Goal: Task Accomplishment & Management: Manage account settings

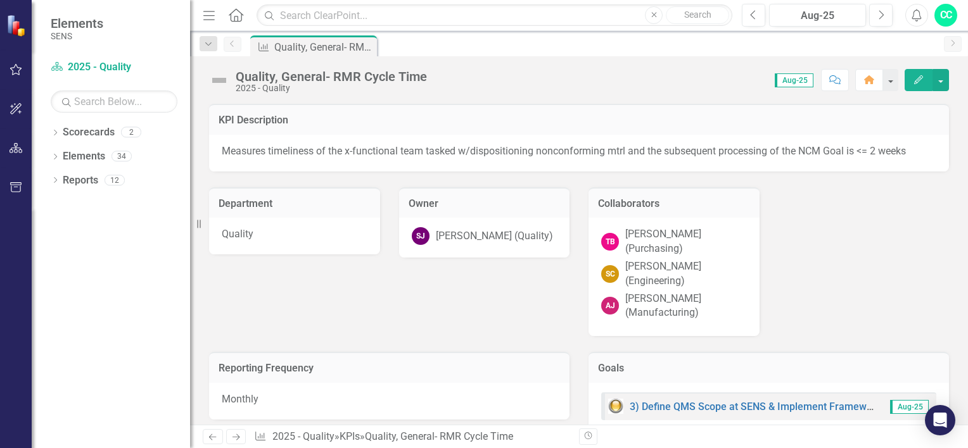
click at [50, 126] on div "Dropdown Scorecards 2 2025 - Operations - SENS Legacy KPIs 2025 - Quality Dropd…" at bounding box center [111, 285] width 158 height 326
click at [58, 134] on icon "Dropdown" at bounding box center [55, 133] width 9 height 7
click at [93, 180] on link "2025 - Quality" at bounding box center [130, 180] width 120 height 15
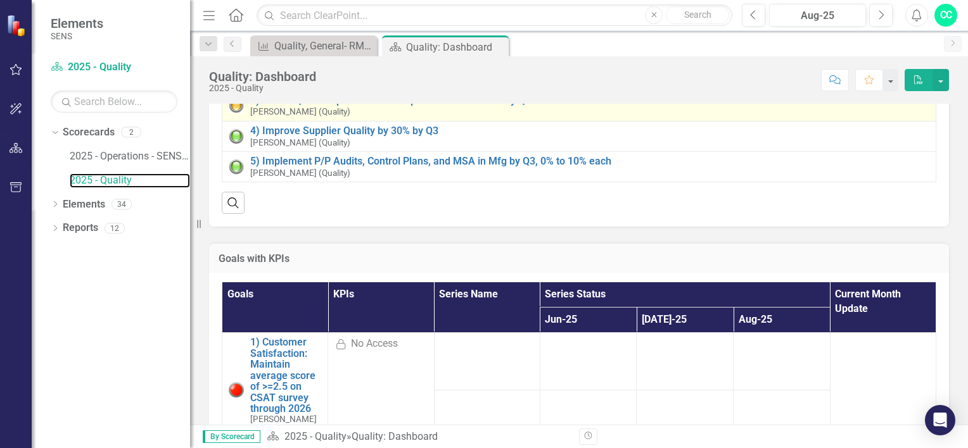
scroll to position [63, 0]
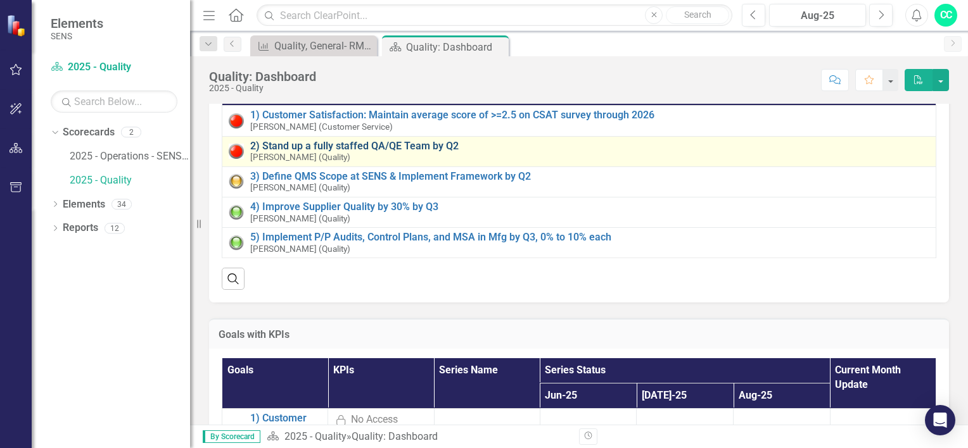
click at [356, 146] on link "2) Stand up a fully staffed QA/QE Team by Q2" at bounding box center [589, 146] width 679 height 11
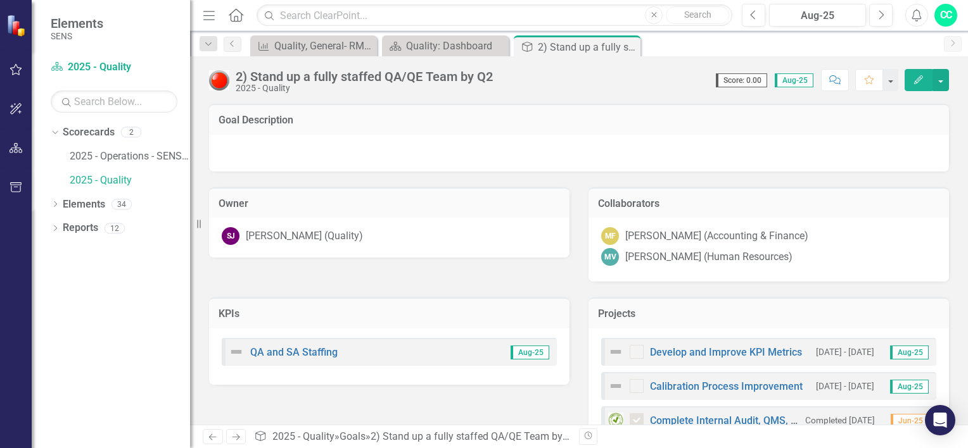
scroll to position [39, 0]
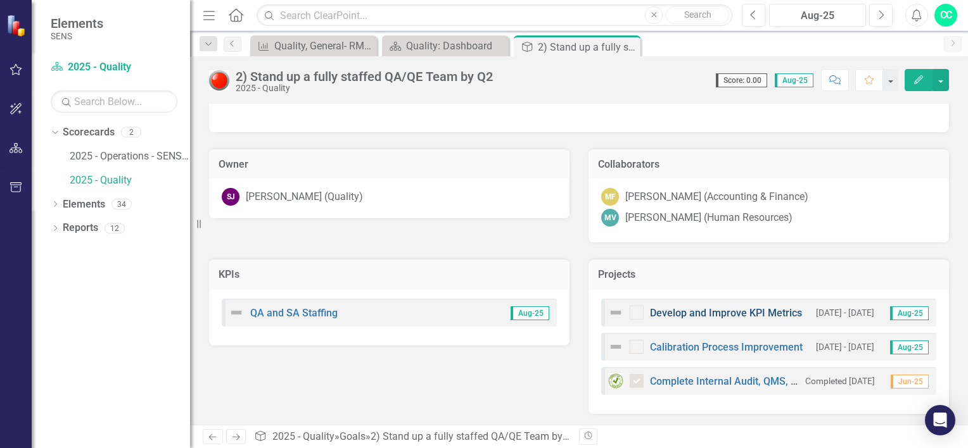
click at [757, 312] on link "Develop and Improve KPI Metrics" at bounding box center [726, 313] width 152 height 12
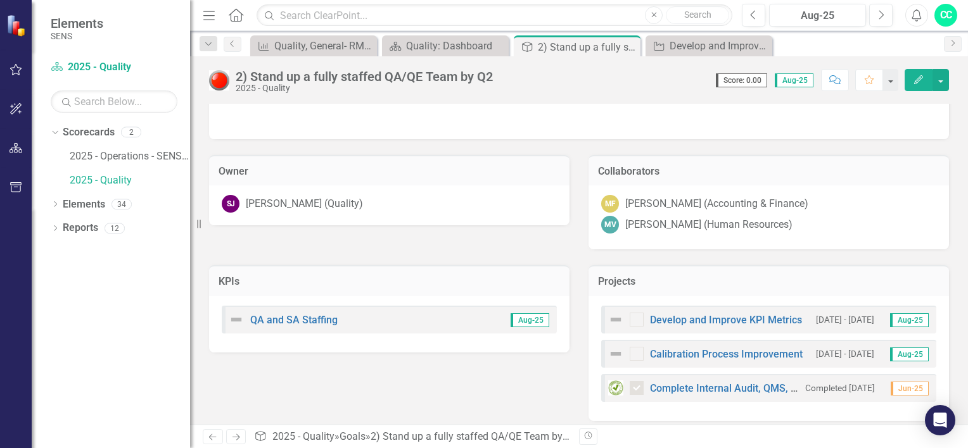
scroll to position [39, 0]
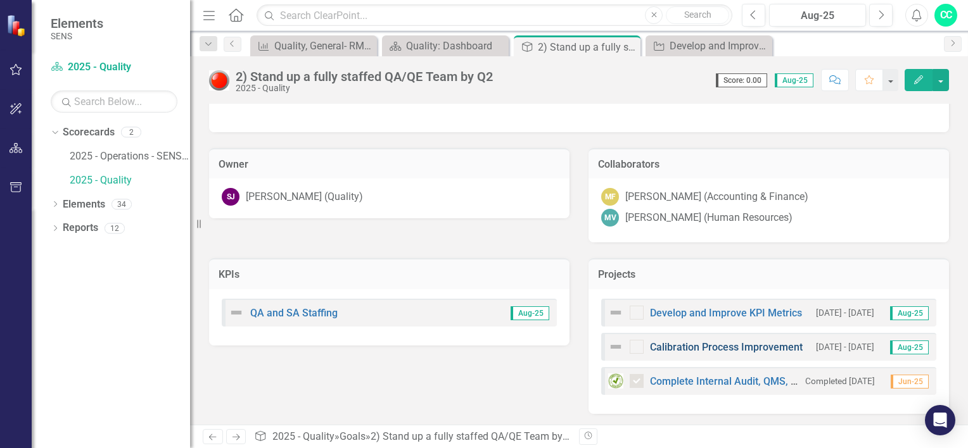
click at [710, 342] on link "Calibration Process Improvement" at bounding box center [726, 347] width 153 height 12
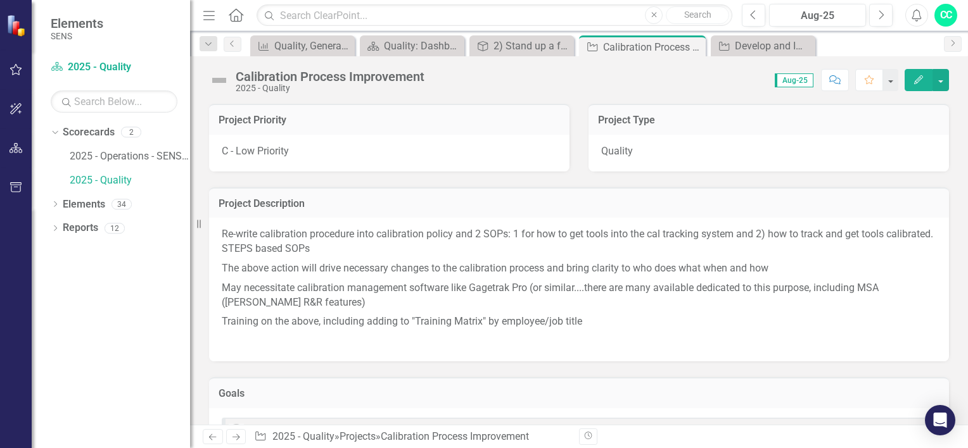
drag, startPoint x: 491, startPoint y: 249, endPoint x: 261, endPoint y: 303, distance: 236.7
click at [261, 303] on p "May necessitate calibration management software like Gagetrak Pro (or similar..…" at bounding box center [579, 296] width 714 height 34
click at [106, 177] on link "2025 - Quality" at bounding box center [130, 180] width 120 height 15
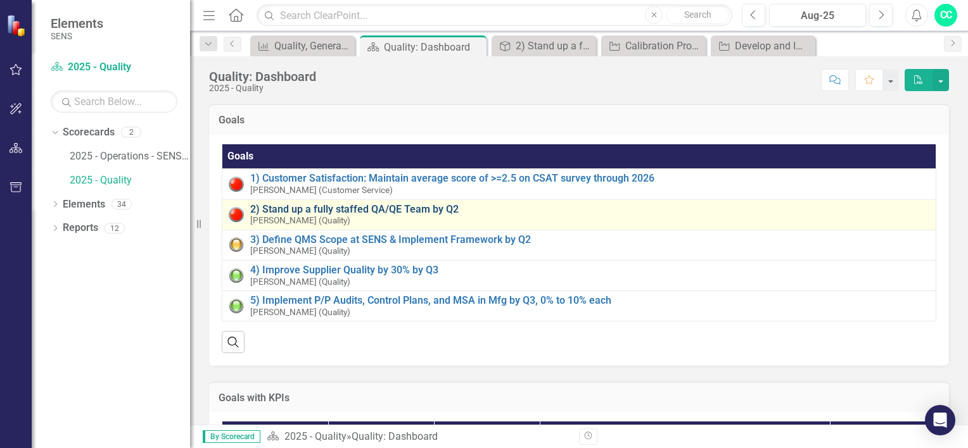
click at [323, 205] on link "2) Stand up a fully staffed QA/QE Team by Q2" at bounding box center [589, 209] width 679 height 11
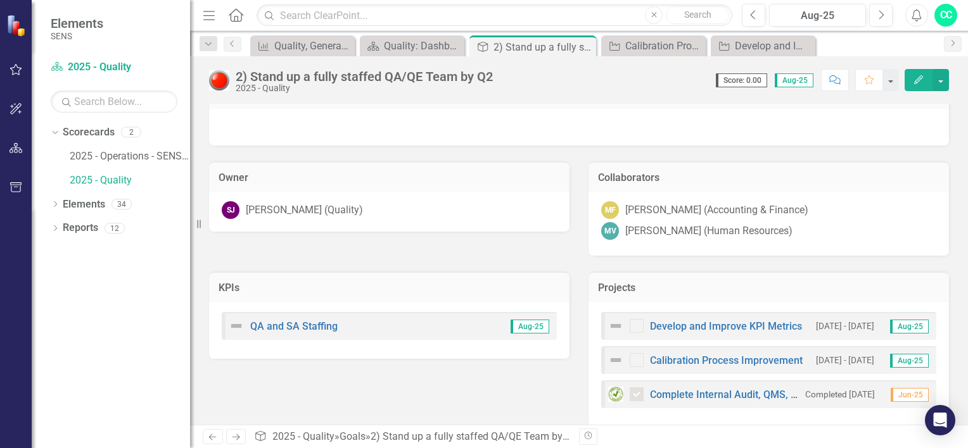
scroll to position [39, 0]
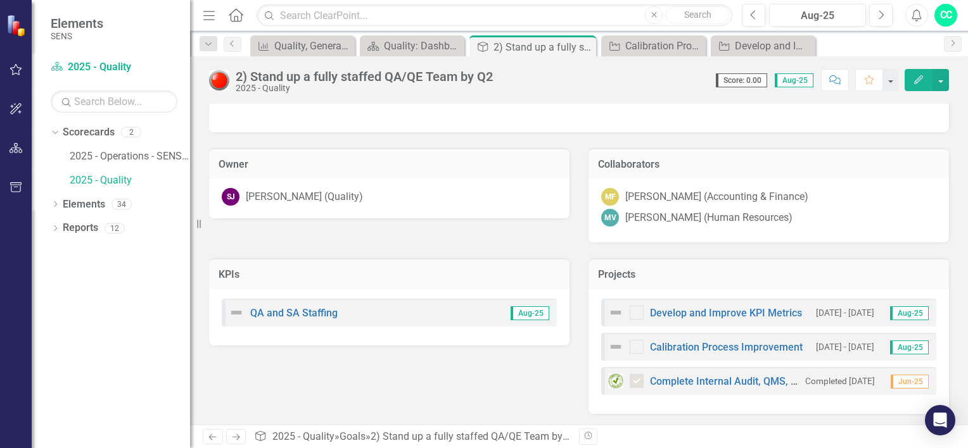
click at [920, 77] on icon "Edit" at bounding box center [917, 79] width 11 height 9
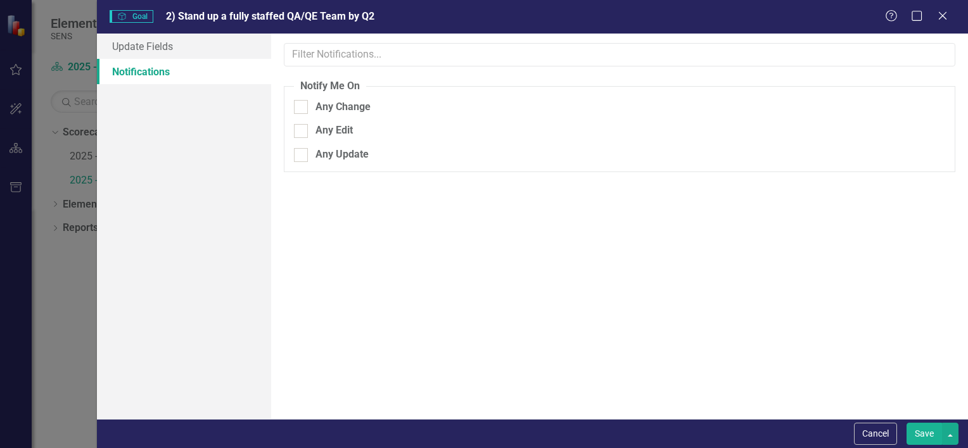
scroll to position [0, 0]
click at [191, 53] on link "Update Fields" at bounding box center [184, 46] width 174 height 25
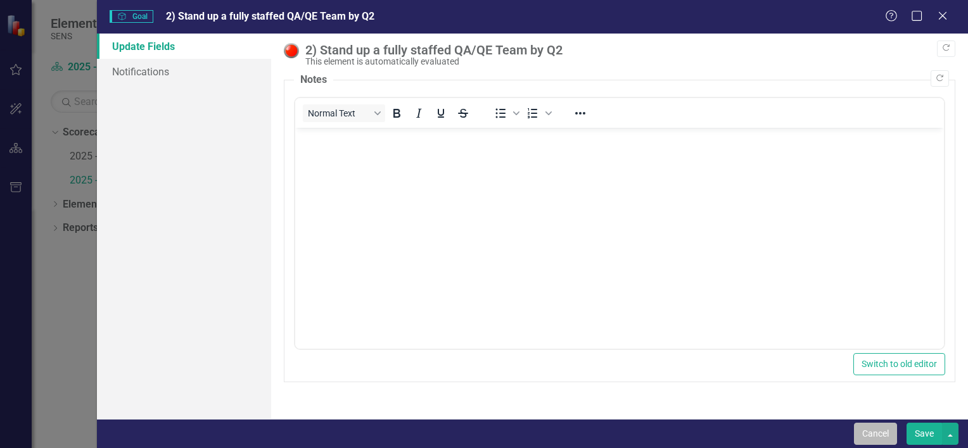
click at [873, 427] on button "Cancel" at bounding box center [875, 434] width 43 height 22
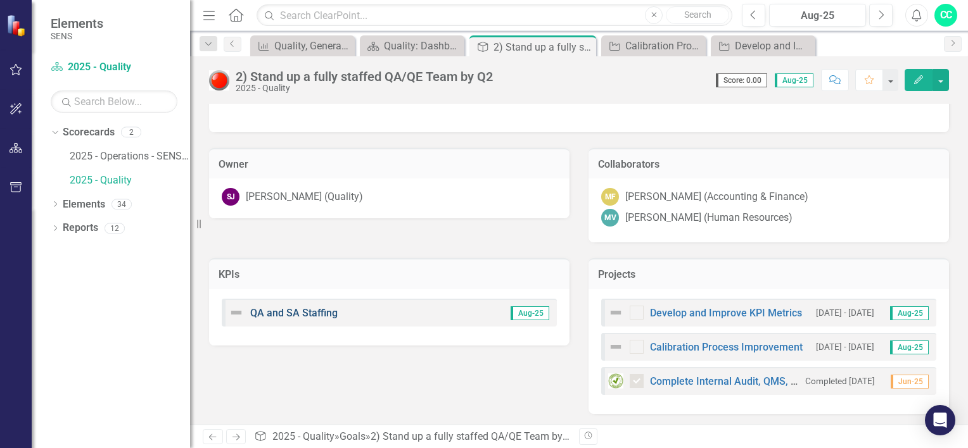
click at [300, 310] on link "QA and SA Staffing" at bounding box center [293, 313] width 87 height 12
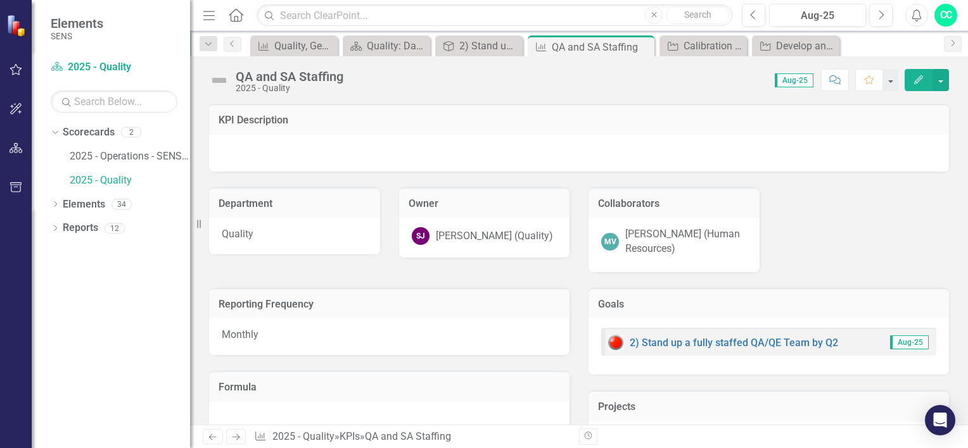
click at [904, 94] on div "QA and SA Staffing 2025 - Quality Score: 0.00 Aug-25 Completed Comment Favorite…" at bounding box center [579, 75] width 778 height 38
click at [916, 76] on icon "Edit" at bounding box center [917, 79] width 11 height 9
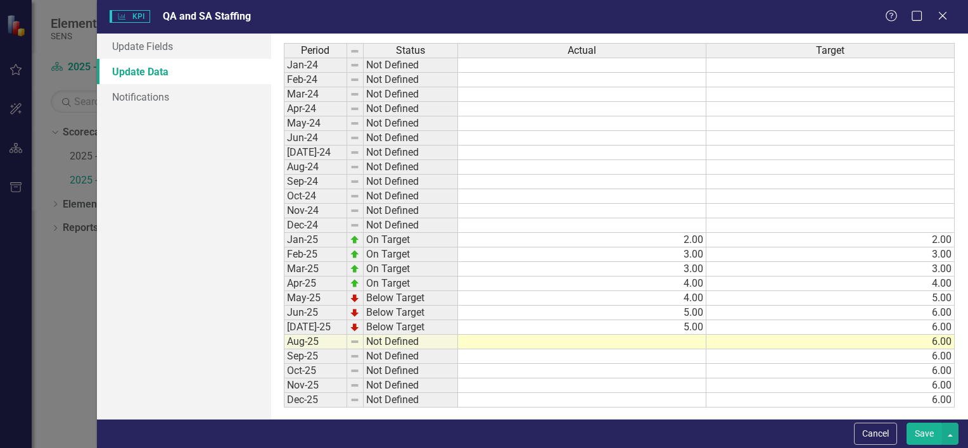
click at [589, 335] on td at bounding box center [582, 342] width 248 height 15
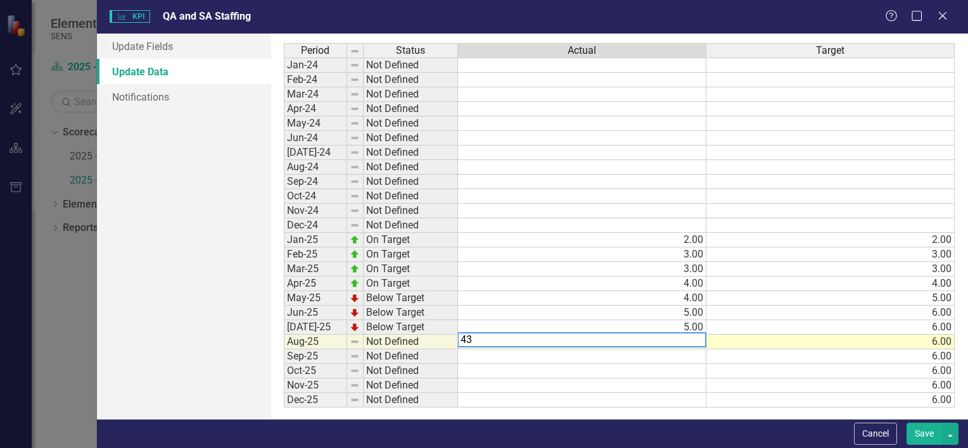
type textarea "4"
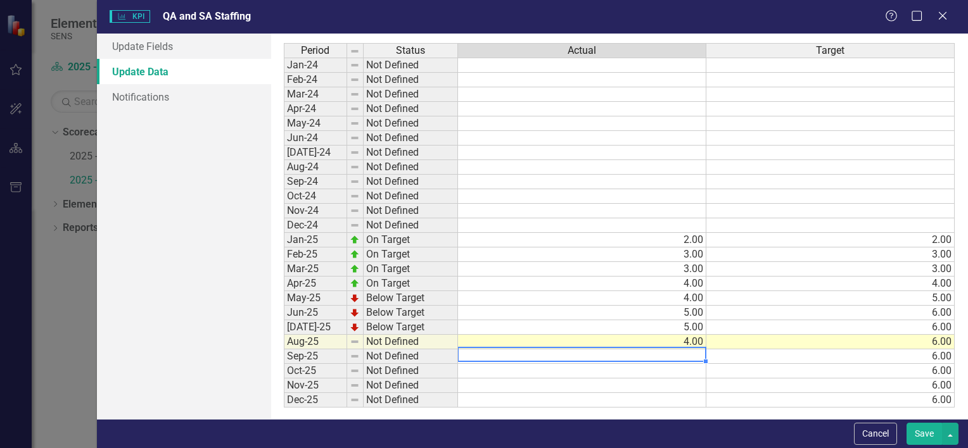
click at [928, 355] on td "6.00" at bounding box center [830, 357] width 248 height 15
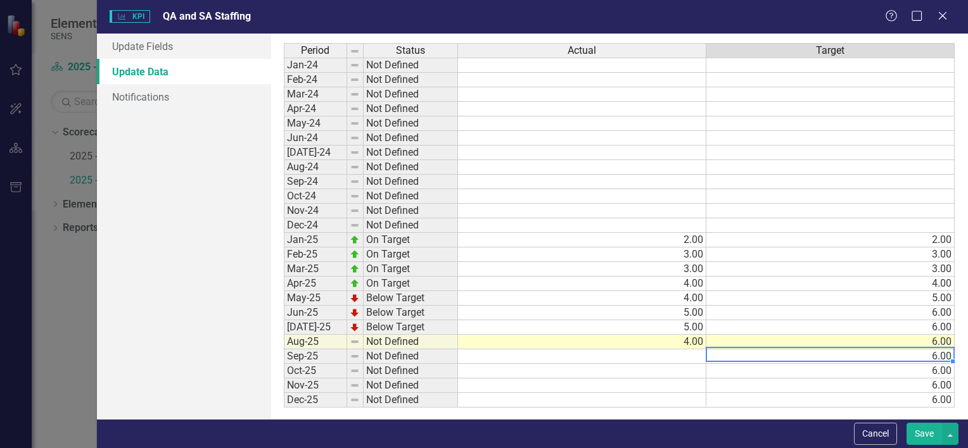
type textarea "7"
click at [935, 356] on textarea at bounding box center [829, 354] width 249 height 15
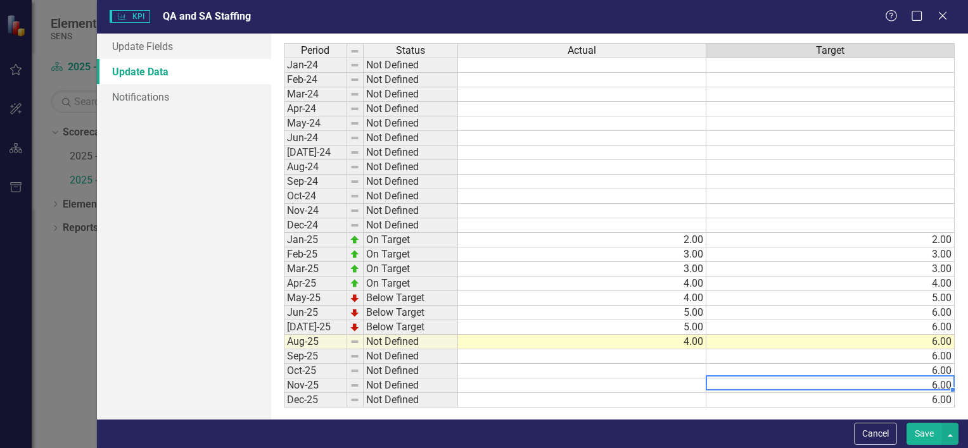
click at [893, 381] on td "6.00" at bounding box center [830, 386] width 248 height 15
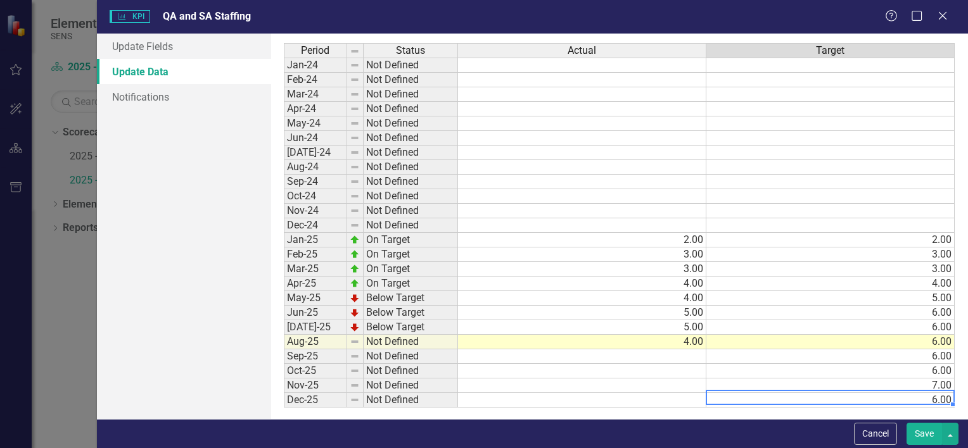
click at [899, 400] on td "6.00" at bounding box center [830, 400] width 248 height 15
type textarea "7"
click at [916, 434] on button "Save" at bounding box center [923, 434] width 35 height 22
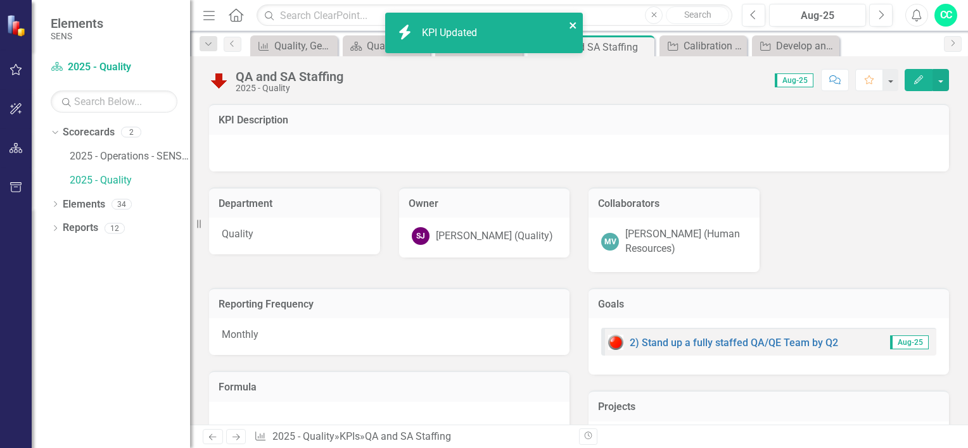
click at [571, 23] on icon "close" at bounding box center [573, 25] width 9 height 10
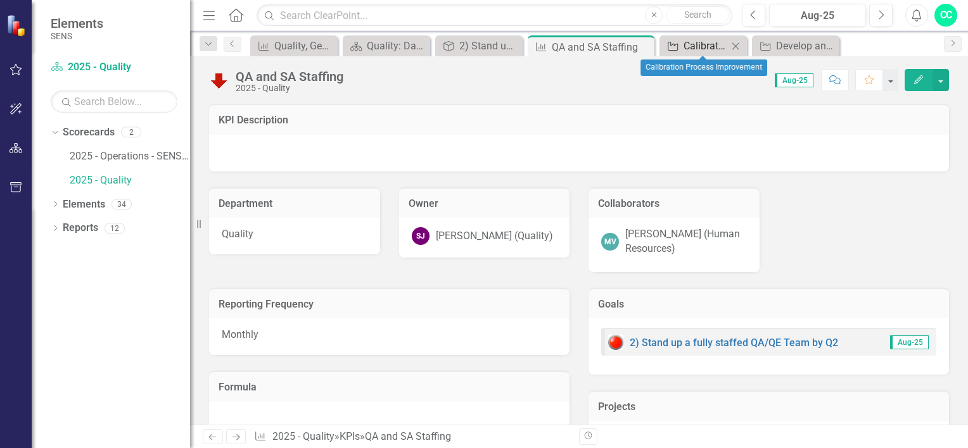
click at [691, 50] on div "Calibration Process Improvement" at bounding box center [705, 46] width 44 height 16
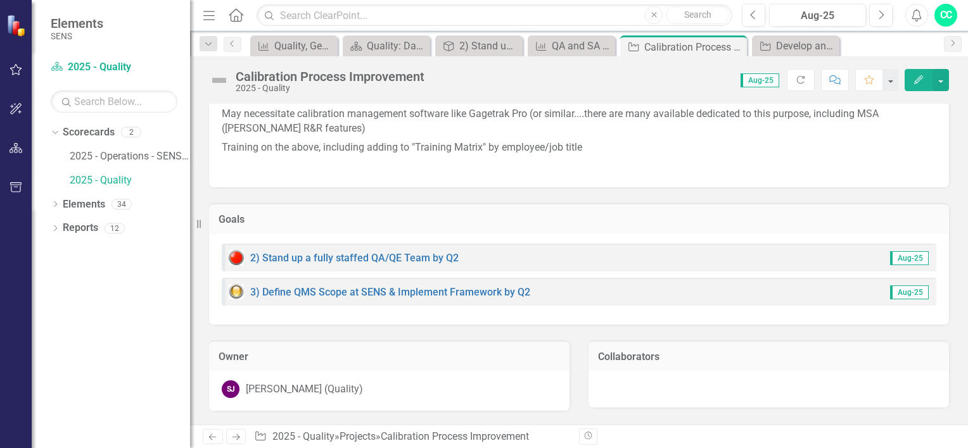
scroll to position [253, 0]
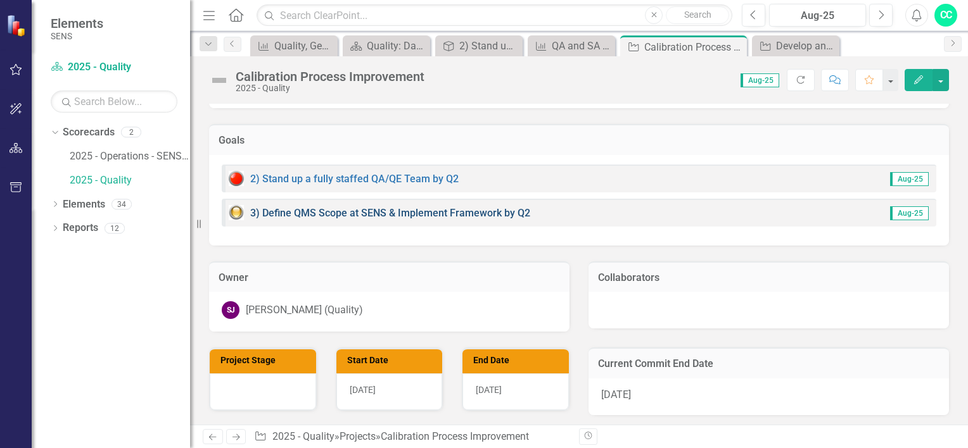
click at [471, 214] on link "3) Define QMS Scope at SENS & Implement Framework by Q2" at bounding box center [390, 213] width 280 height 12
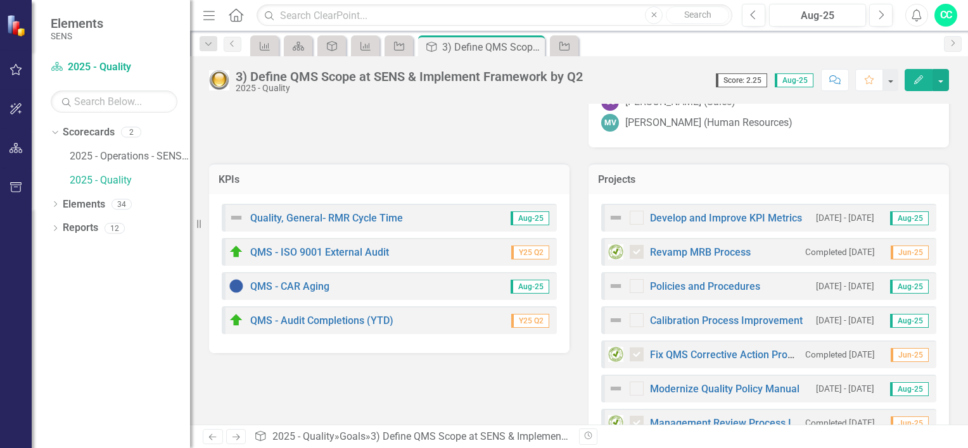
scroll to position [294, 0]
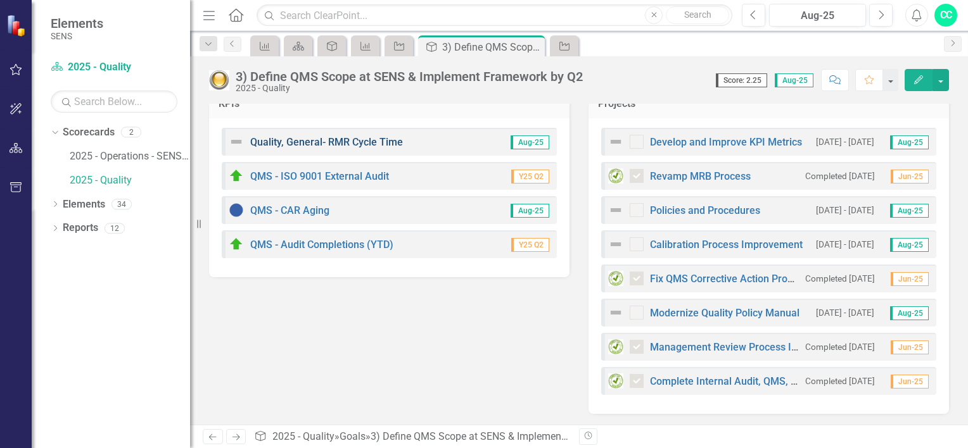
click at [332, 144] on link "Quality, General- RMR Cycle Time" at bounding box center [326, 142] width 153 height 12
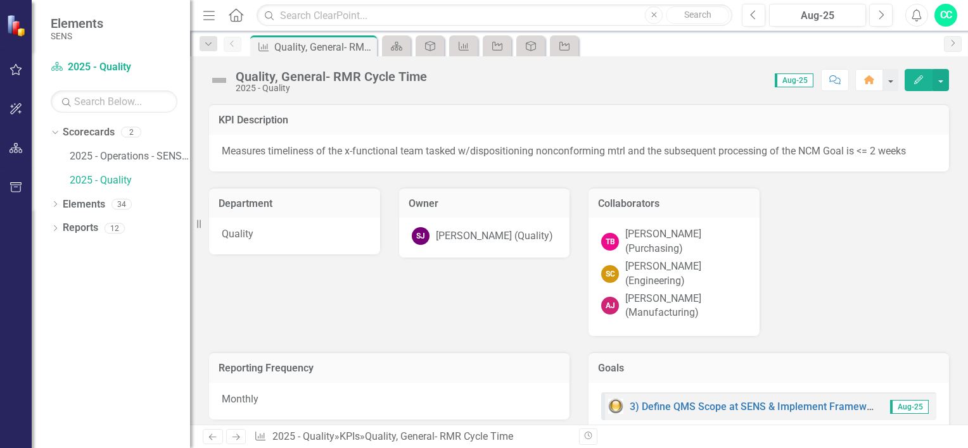
click at [928, 77] on button "Edit" at bounding box center [918, 80] width 28 height 22
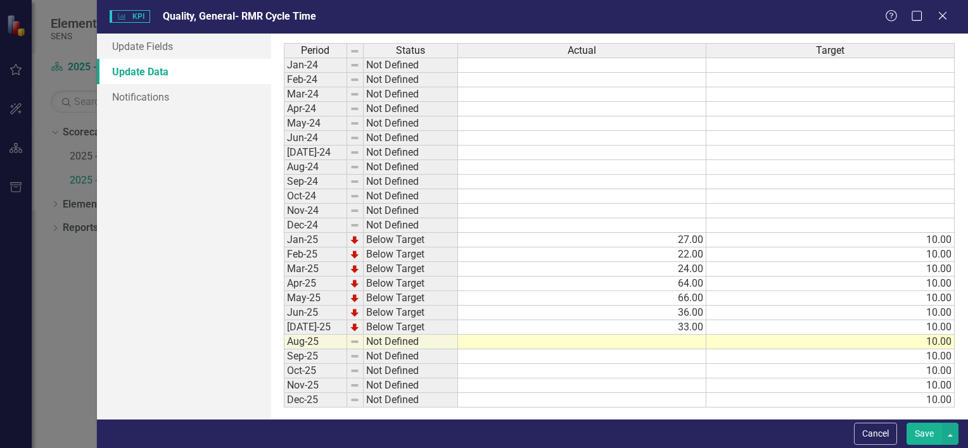
click at [688, 342] on td at bounding box center [582, 342] width 248 height 15
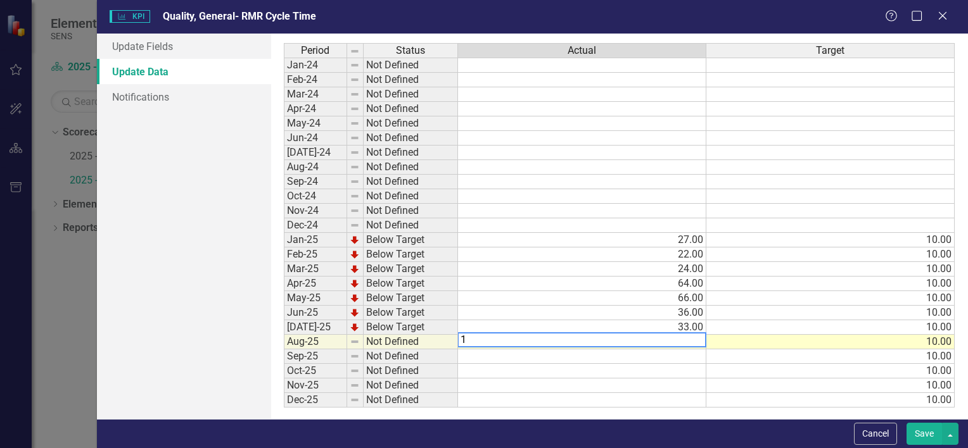
type textarea "19"
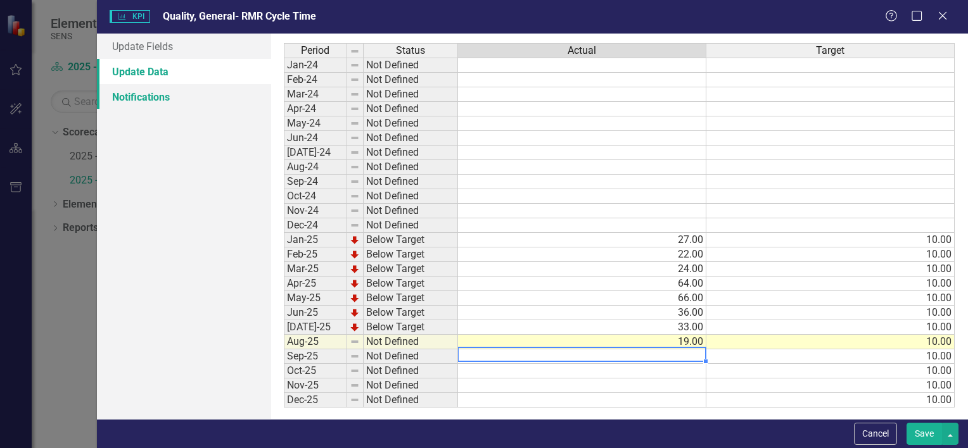
click at [125, 101] on link "Notifications" at bounding box center [184, 96] width 174 height 25
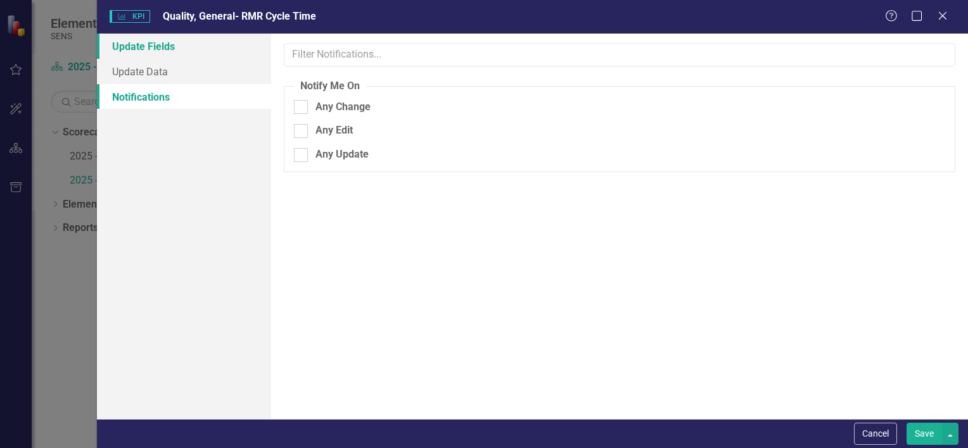
click at [155, 46] on link "Update Fields" at bounding box center [184, 46] width 174 height 25
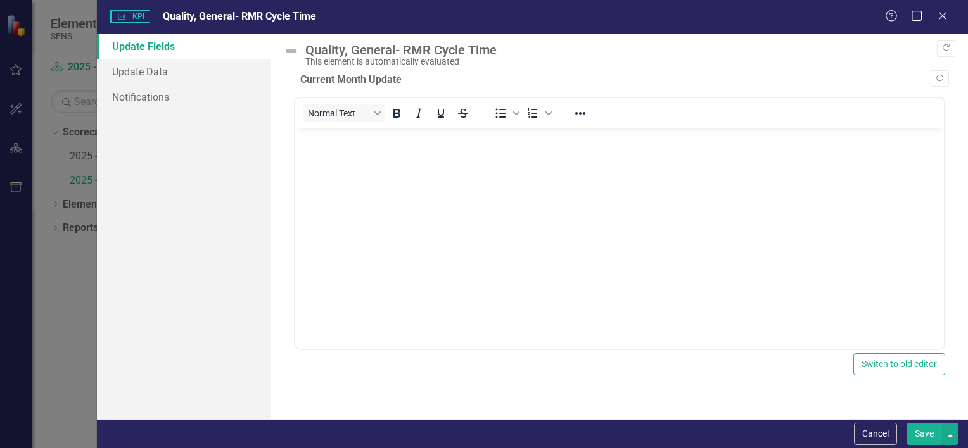
click at [929, 428] on button "Save" at bounding box center [923, 434] width 35 height 22
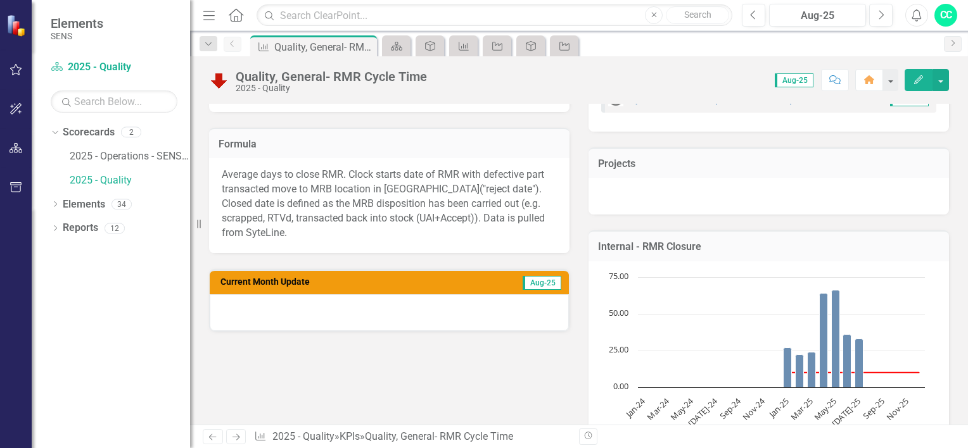
scroll to position [317, 0]
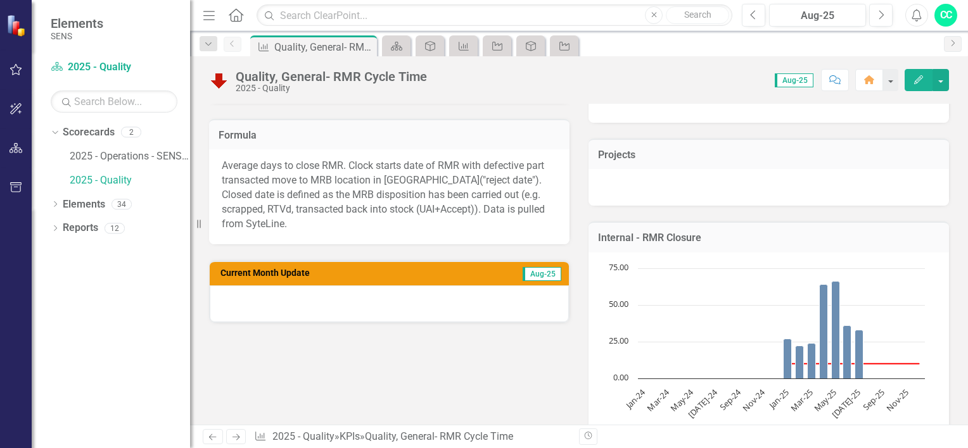
click at [920, 77] on icon "Edit" at bounding box center [917, 79] width 11 height 9
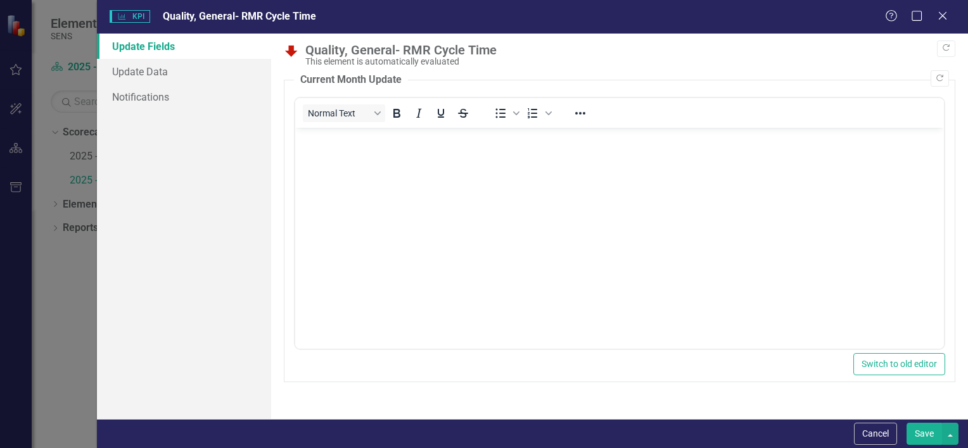
scroll to position [0, 0]
click at [158, 71] on link "Update Data" at bounding box center [184, 71] width 174 height 25
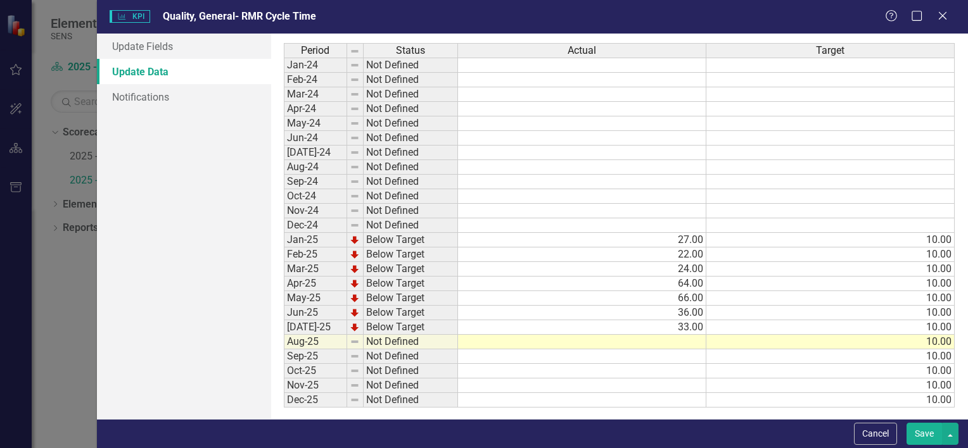
click at [689, 341] on td at bounding box center [582, 342] width 248 height 15
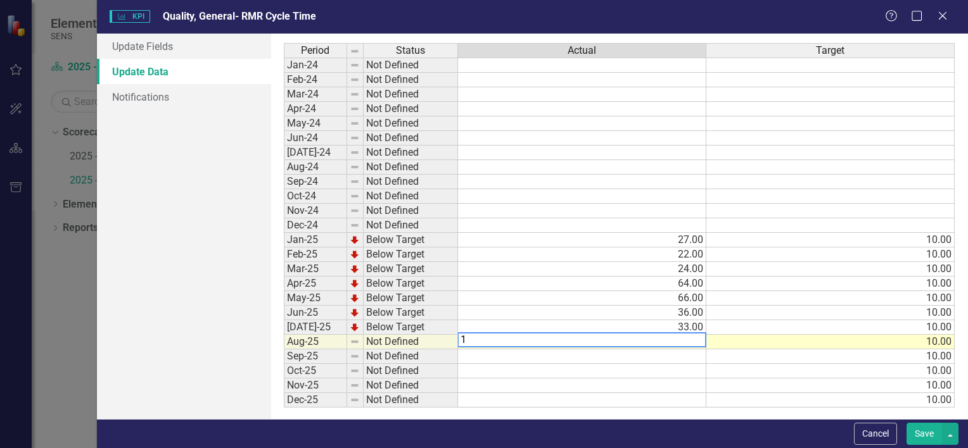
type textarea "19"
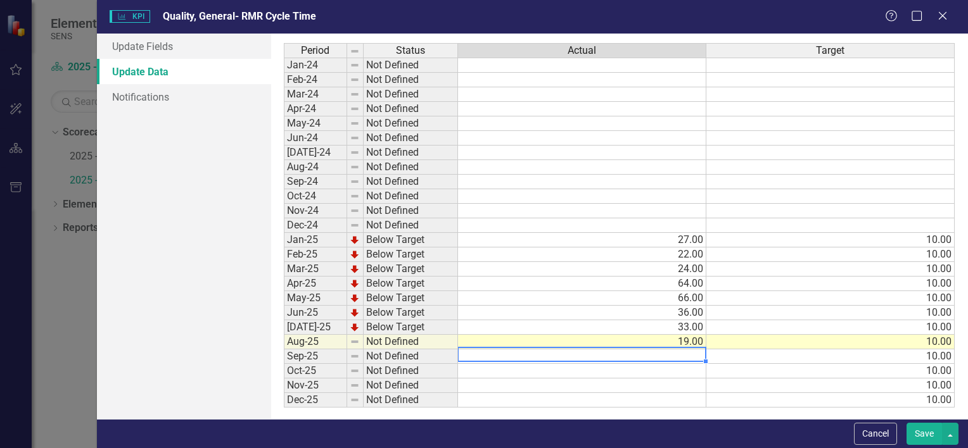
click at [927, 344] on td "10.00" at bounding box center [830, 342] width 248 height 15
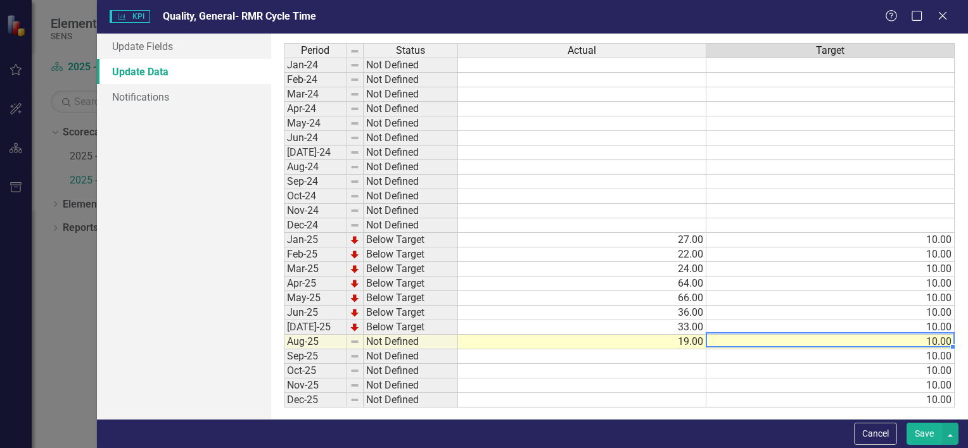
click at [942, 353] on td "10.00" at bounding box center [830, 357] width 248 height 15
click at [914, 367] on td "10.00" at bounding box center [830, 371] width 248 height 15
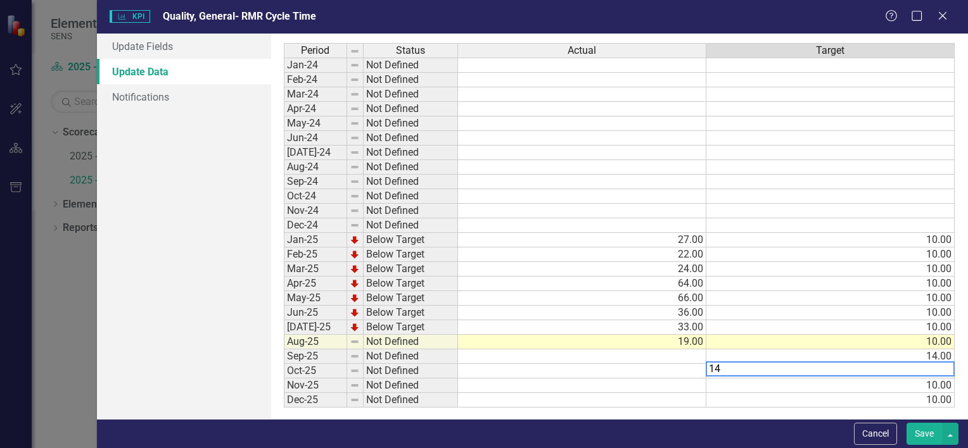
click at [926, 383] on td "10.00" at bounding box center [830, 386] width 248 height 15
click at [920, 398] on td "10.00" at bounding box center [830, 400] width 248 height 15
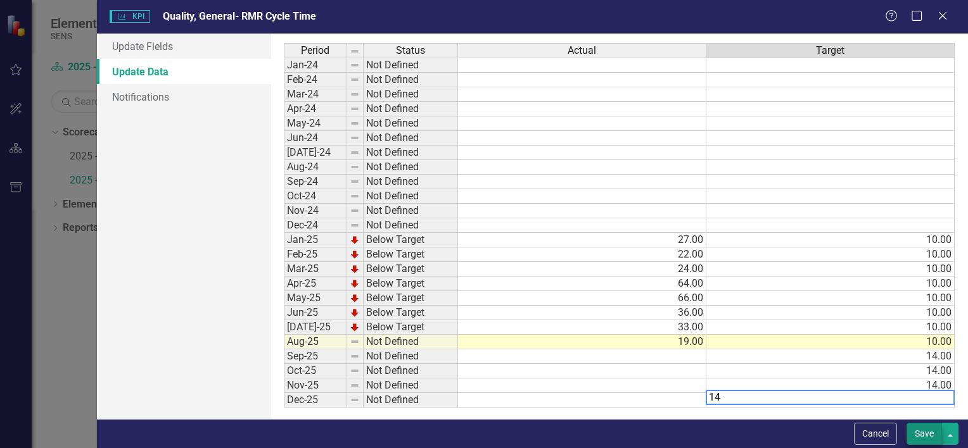
type textarea "14"
drag, startPoint x: 919, startPoint y: 423, endPoint x: 905, endPoint y: 446, distance: 27.1
click at [920, 424] on button "Save" at bounding box center [923, 434] width 35 height 22
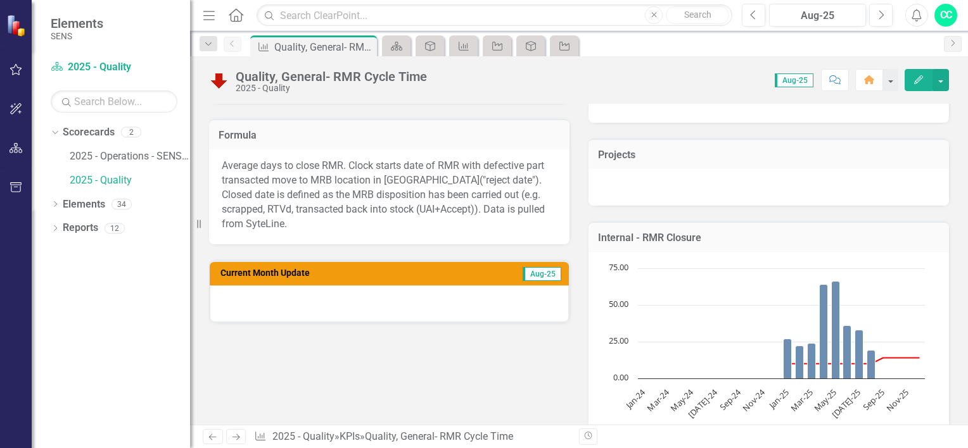
click at [568, 30] on div "icon.bolt KPI Updated" at bounding box center [483, 38] width 203 height 56
click at [867, 351] on icon "Aug-25, 19. Actual." at bounding box center [871, 365] width 8 height 28
click at [855, 348] on icon "Jul-25, 33. Actual." at bounding box center [859, 355] width 8 height 49
click at [843, 351] on icon "Jun-25, 36. Actual." at bounding box center [847, 352] width 8 height 53
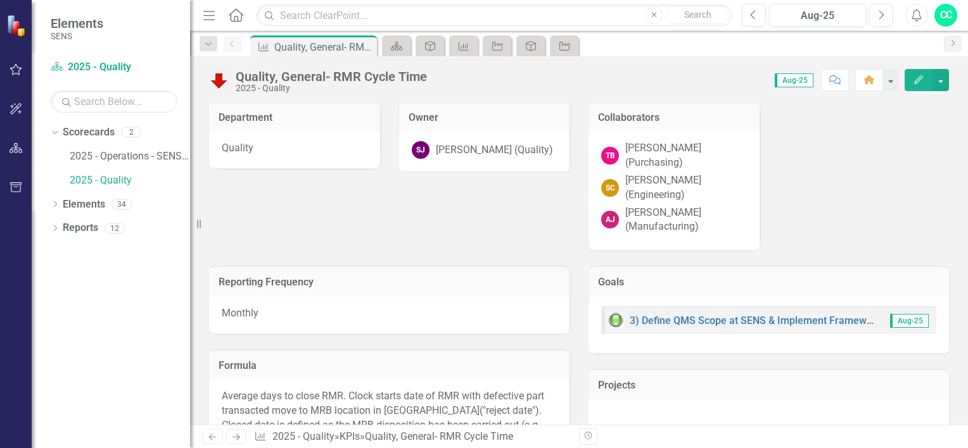
scroll to position [253, 0]
